Goal: Task Accomplishment & Management: Manage account settings

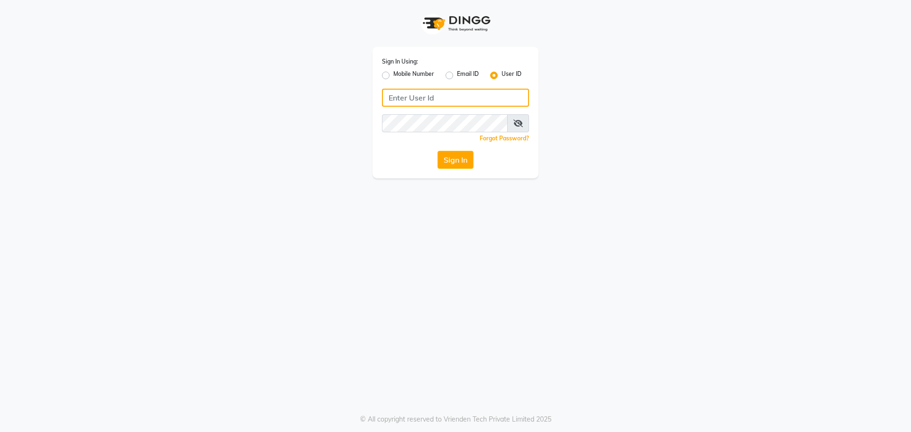
click at [436, 96] on input "Username" at bounding box center [455, 98] width 147 height 18
type input "e3839-01"
click at [437, 151] on button "Sign In" at bounding box center [455, 160] width 36 height 18
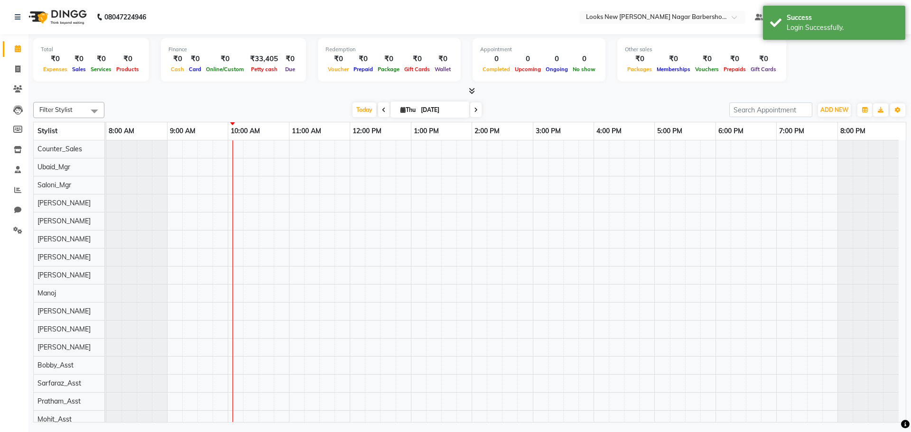
click at [875, 63] on div "Total ₹0 Expenses ₹0 Sales ₹0 Services ₹0 Products Finance ₹0 Cash ₹0 Card ₹0 O…" at bounding box center [469, 61] width 873 height 46
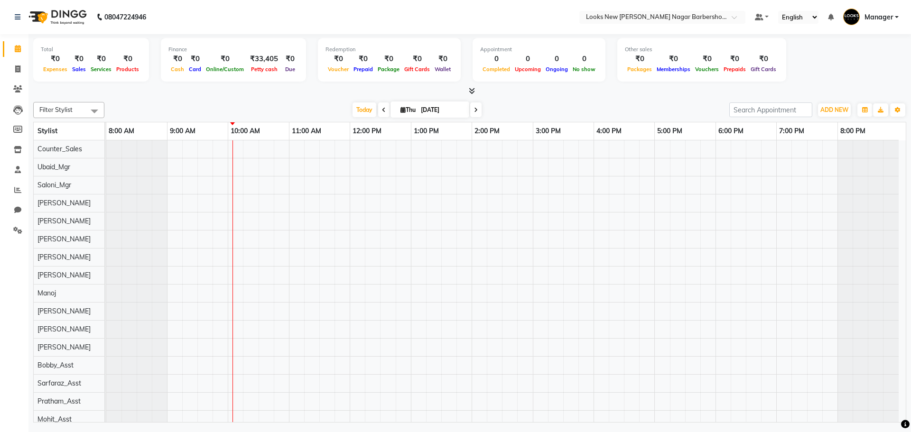
click at [896, 17] on link "Manager" at bounding box center [870, 17] width 55 height 16
click at [857, 66] on link "Sign out" at bounding box center [849, 68] width 87 height 15
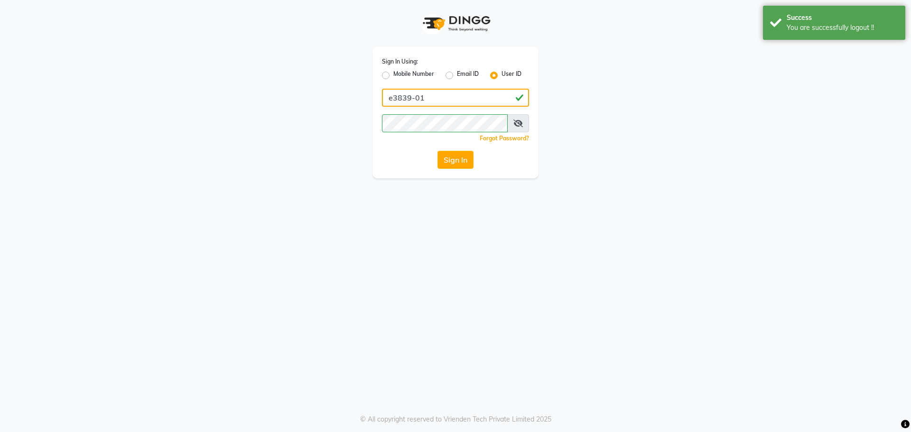
click at [410, 96] on input "e3839-01" at bounding box center [455, 98] width 147 height 18
type input "e3838-01"
click at [460, 163] on button "Sign In" at bounding box center [455, 160] width 36 height 18
